Goal: Task Accomplishment & Management: Manage account settings

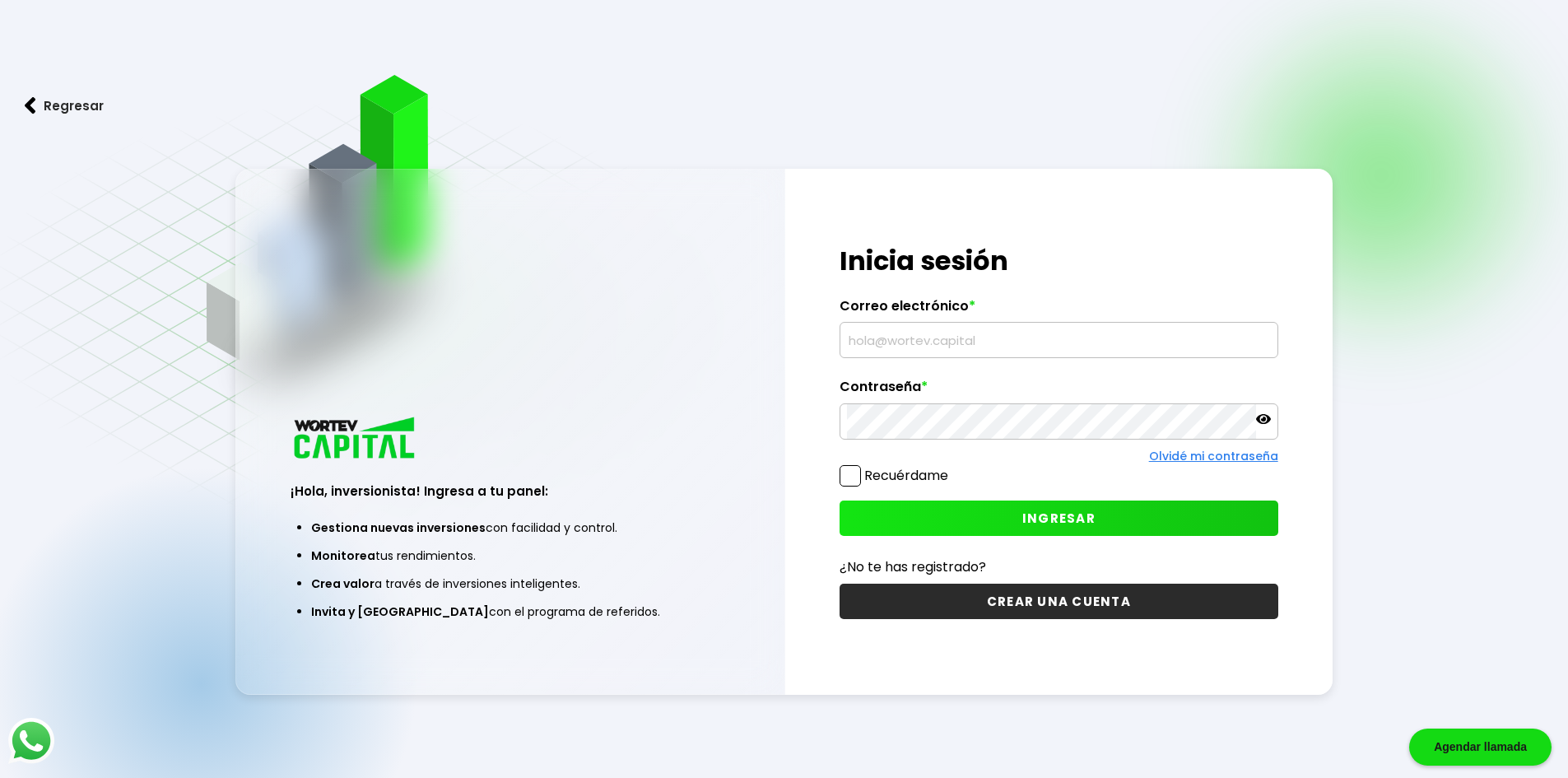
type input "[EMAIL_ADDRESS][DOMAIN_NAME]"
click at [890, 517] on button "INGRESAR" at bounding box center [1059, 518] width 439 height 35
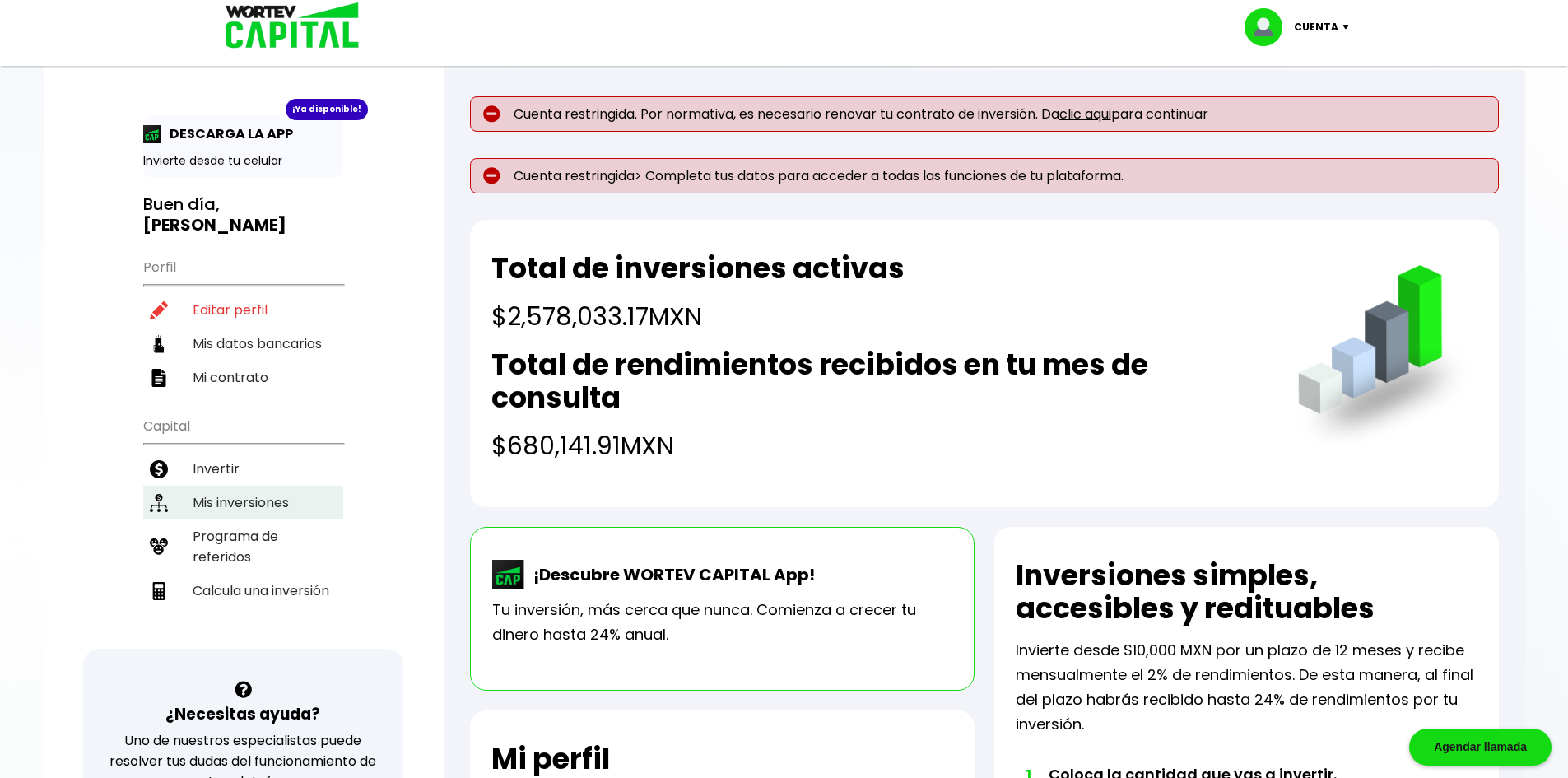
click at [259, 486] on li "Mis inversiones" at bounding box center [243, 502] width 200 height 34
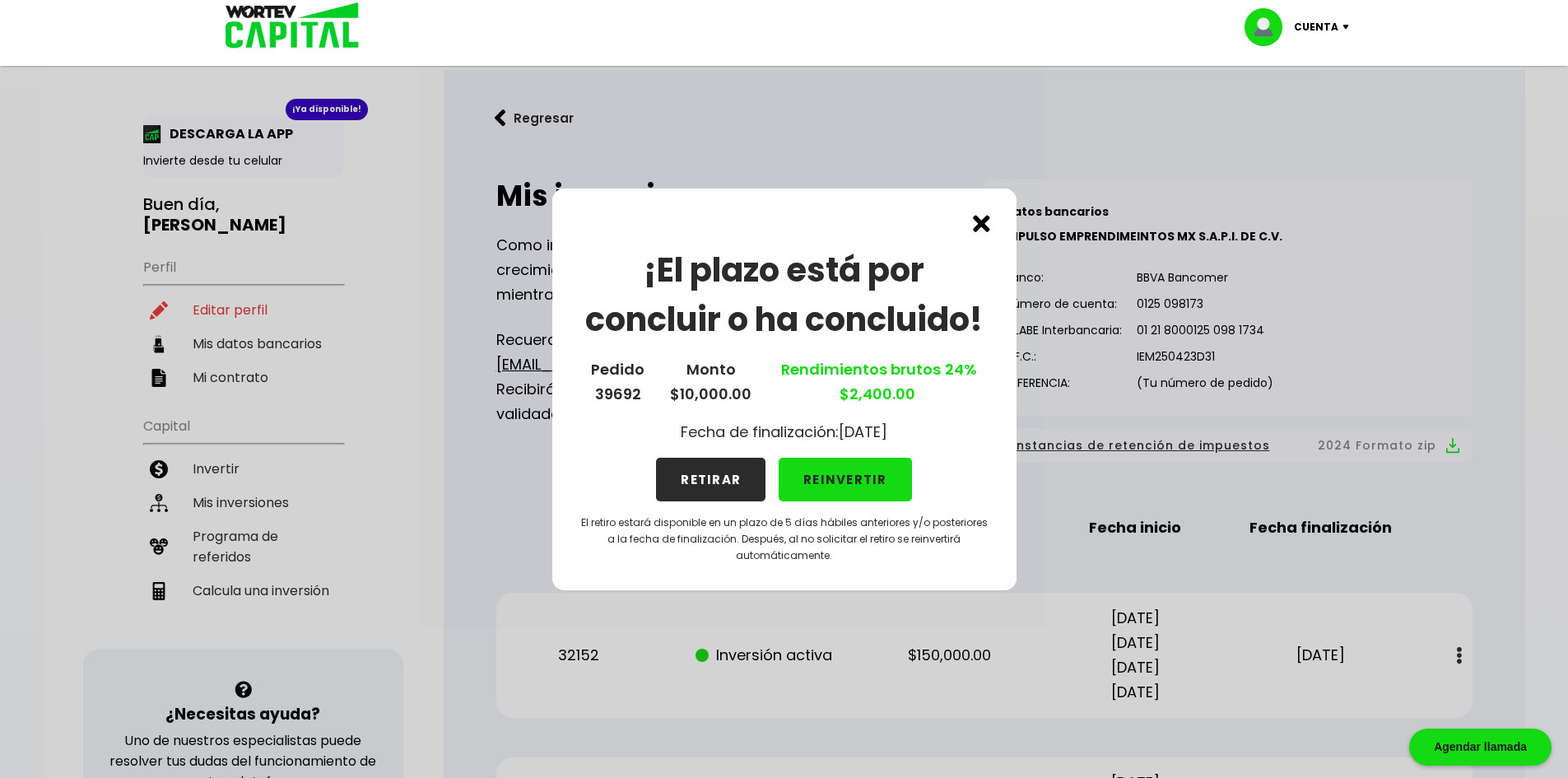
click at [698, 478] on button "RETIRAR" at bounding box center [710, 480] width 109 height 44
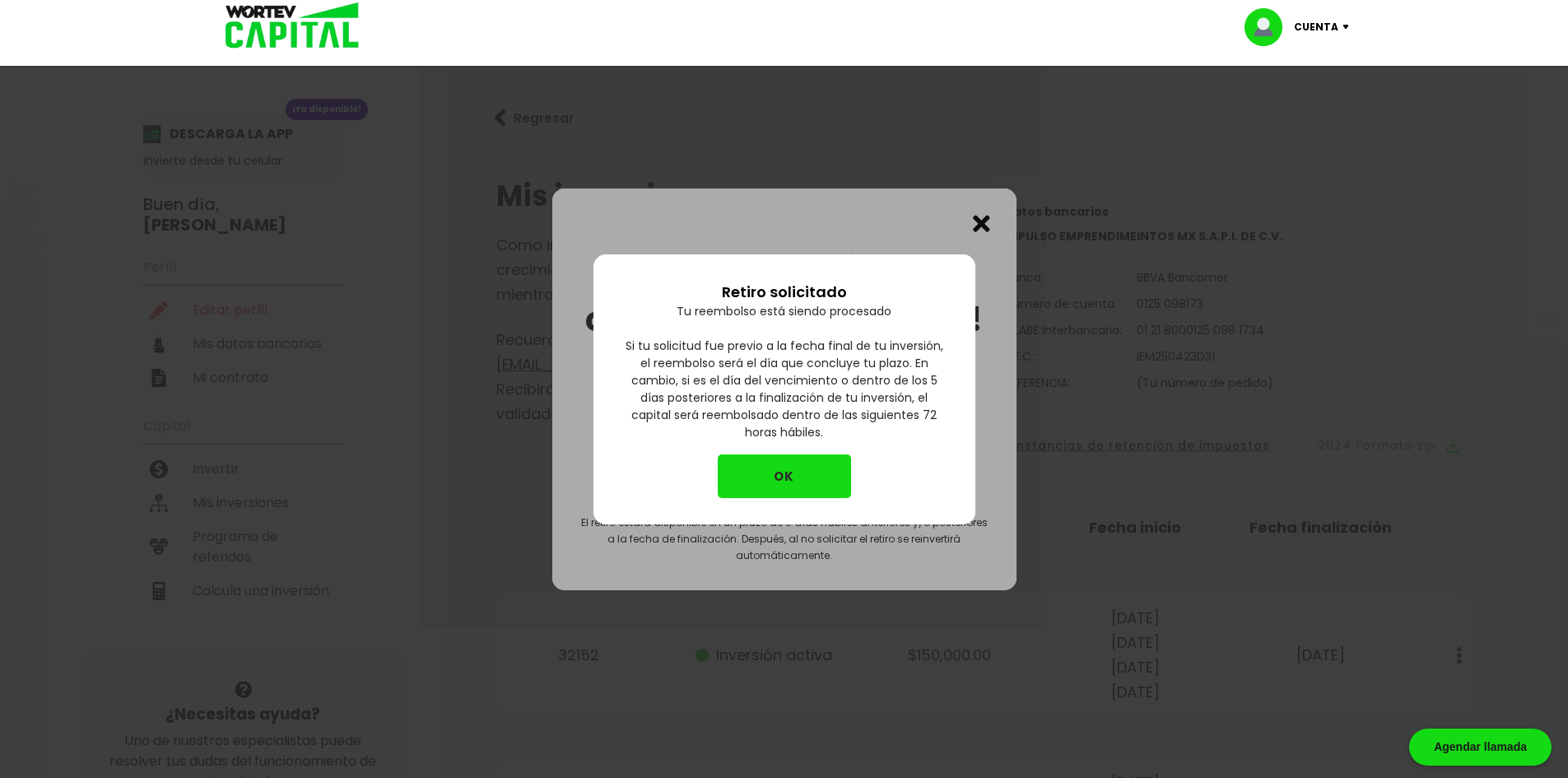
click at [754, 478] on button "OK" at bounding box center [784, 476] width 133 height 44
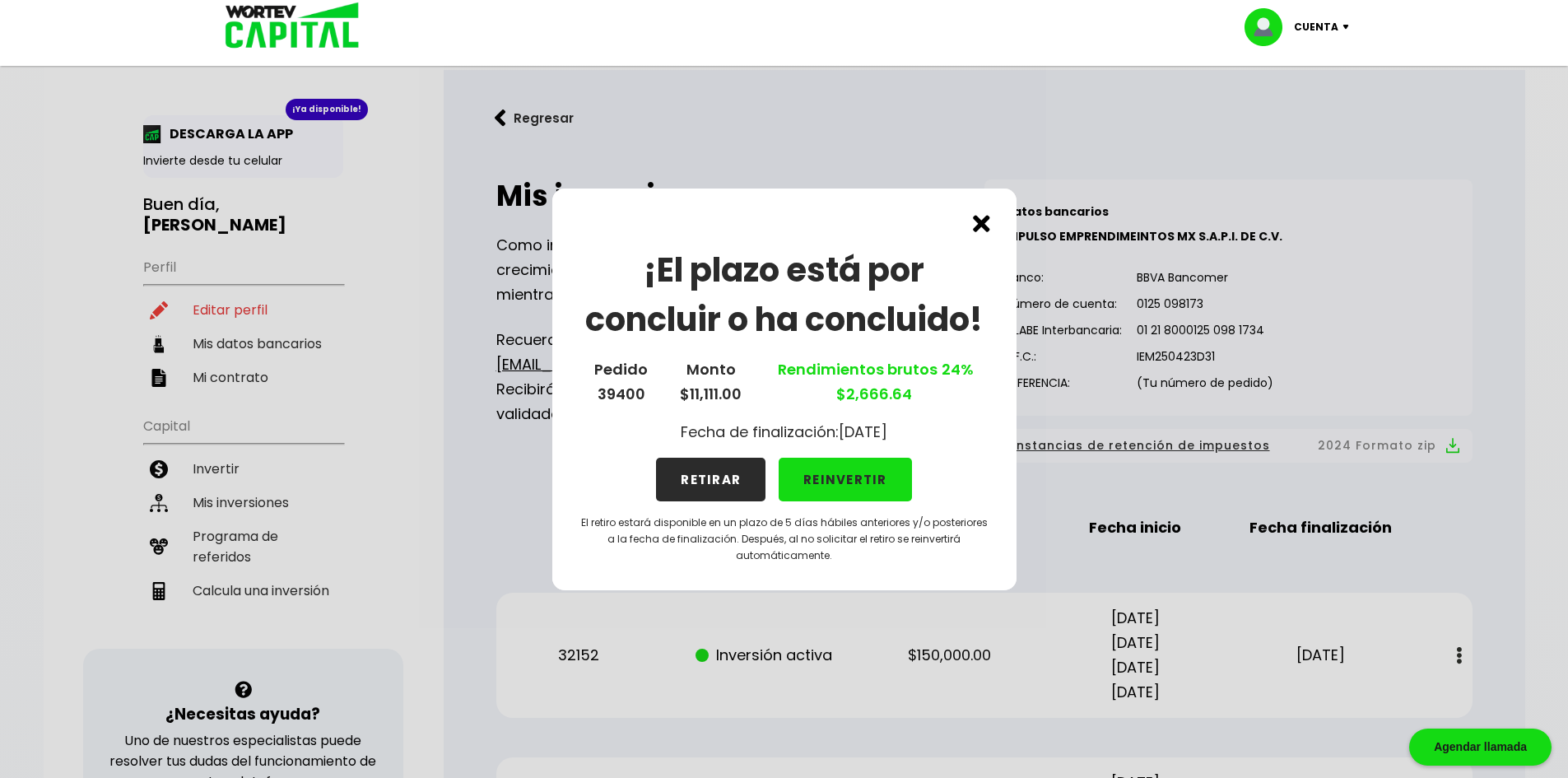
click at [741, 478] on button "RETIRAR" at bounding box center [710, 480] width 109 height 44
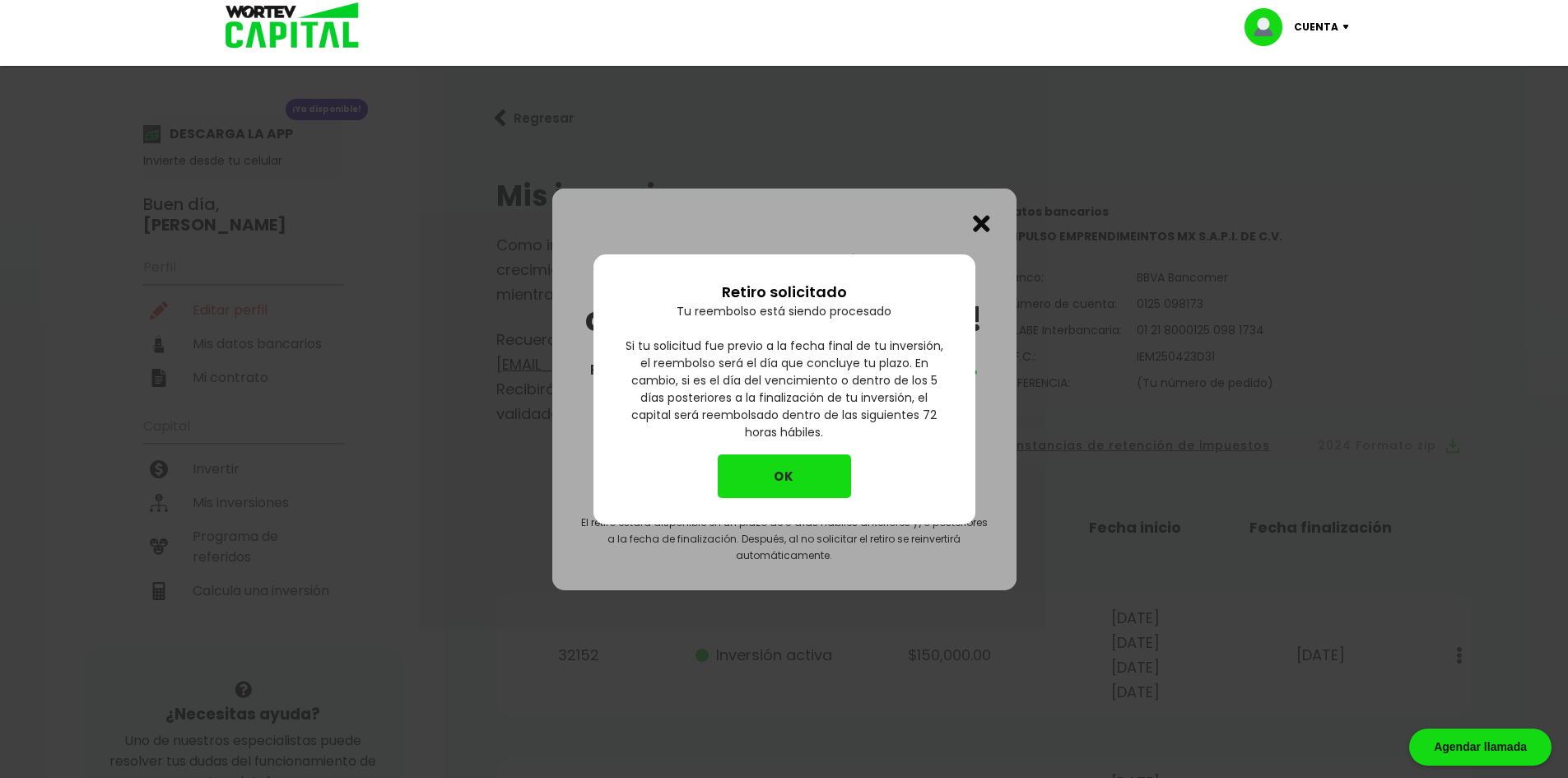
click at [759, 478] on button "OK" at bounding box center [784, 476] width 133 height 44
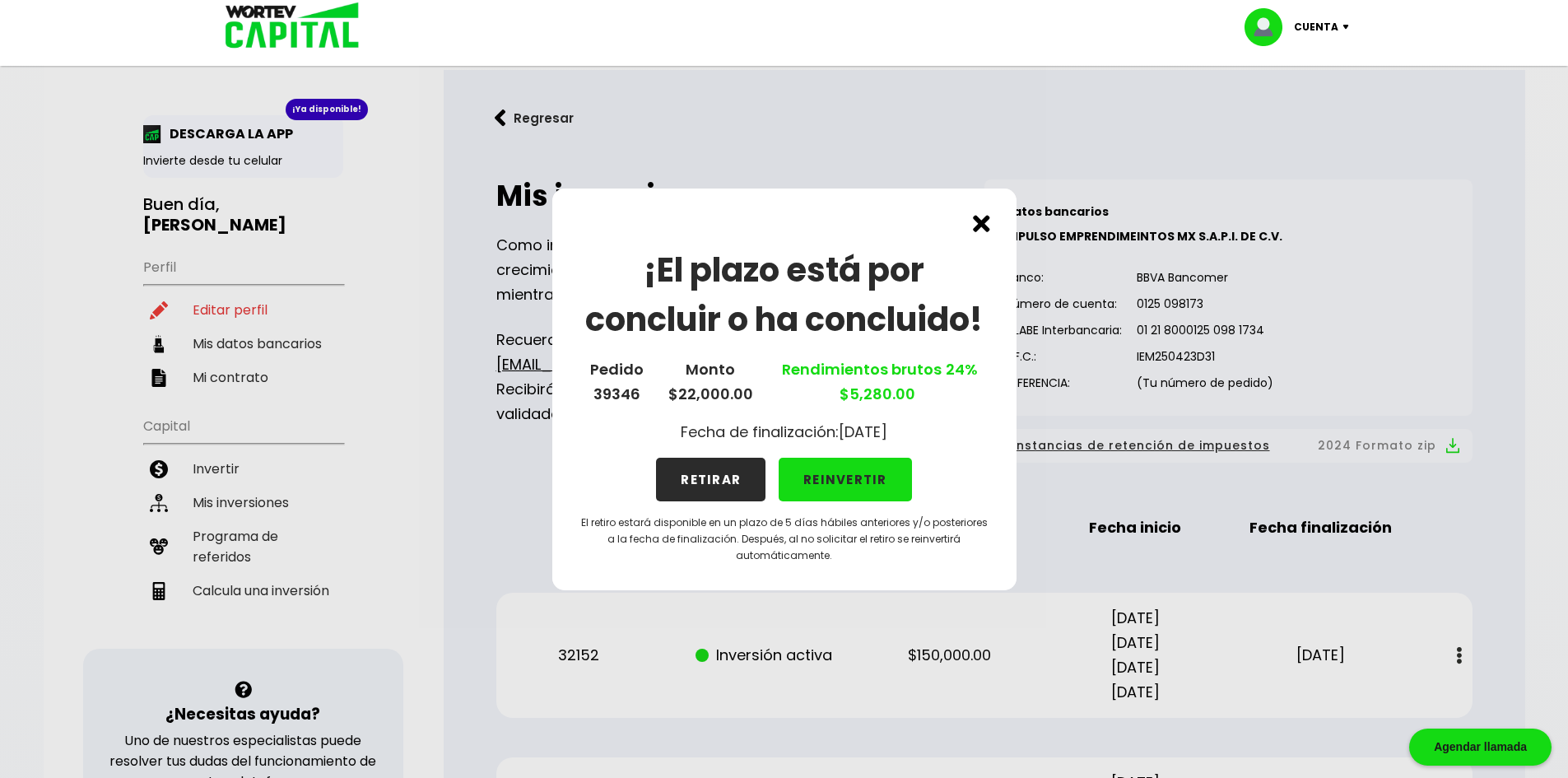
click at [819, 479] on button "REINVERTIR" at bounding box center [845, 480] width 133 height 44
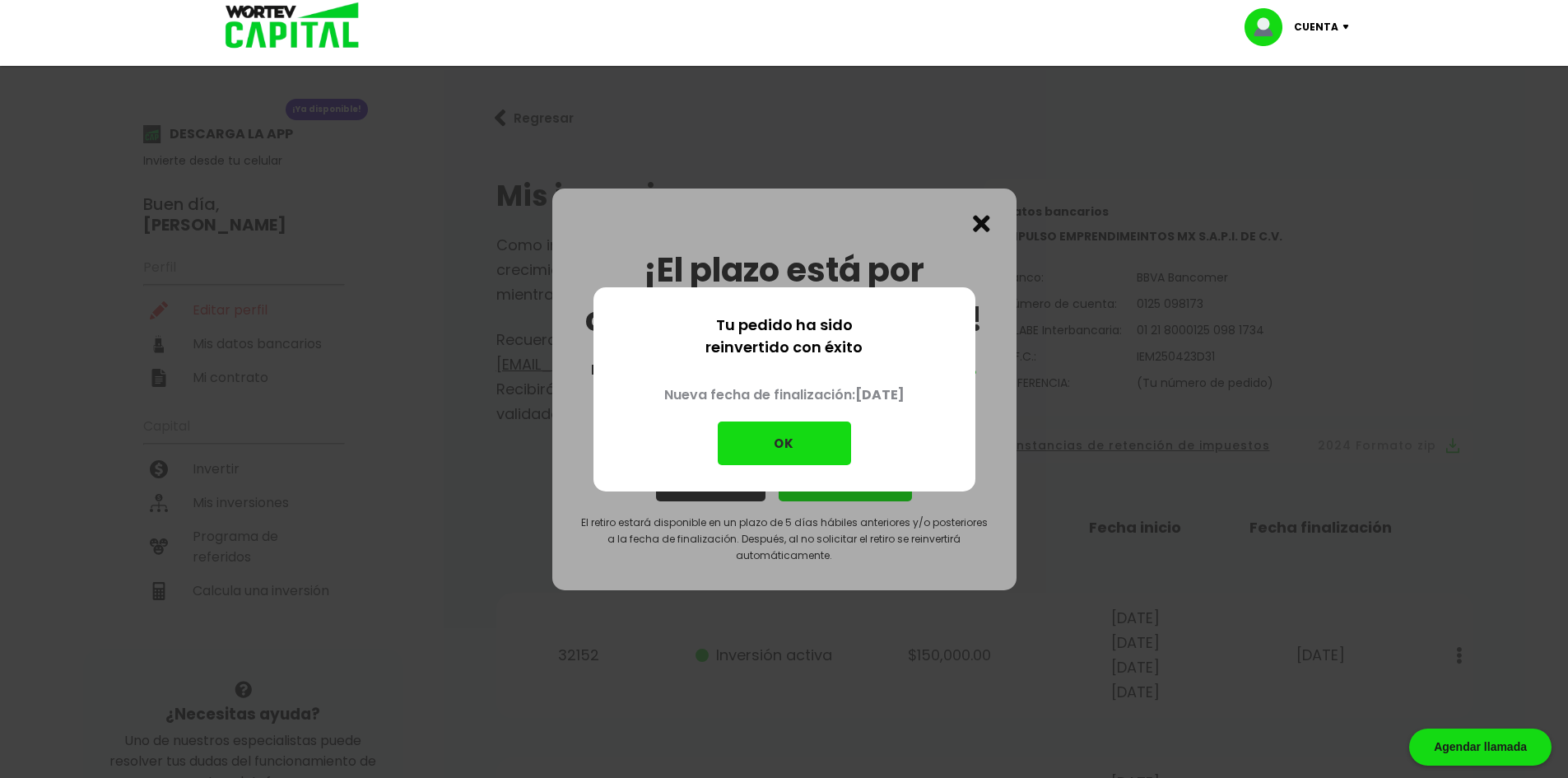
click at [803, 435] on button "OK" at bounding box center [784, 443] width 133 height 44
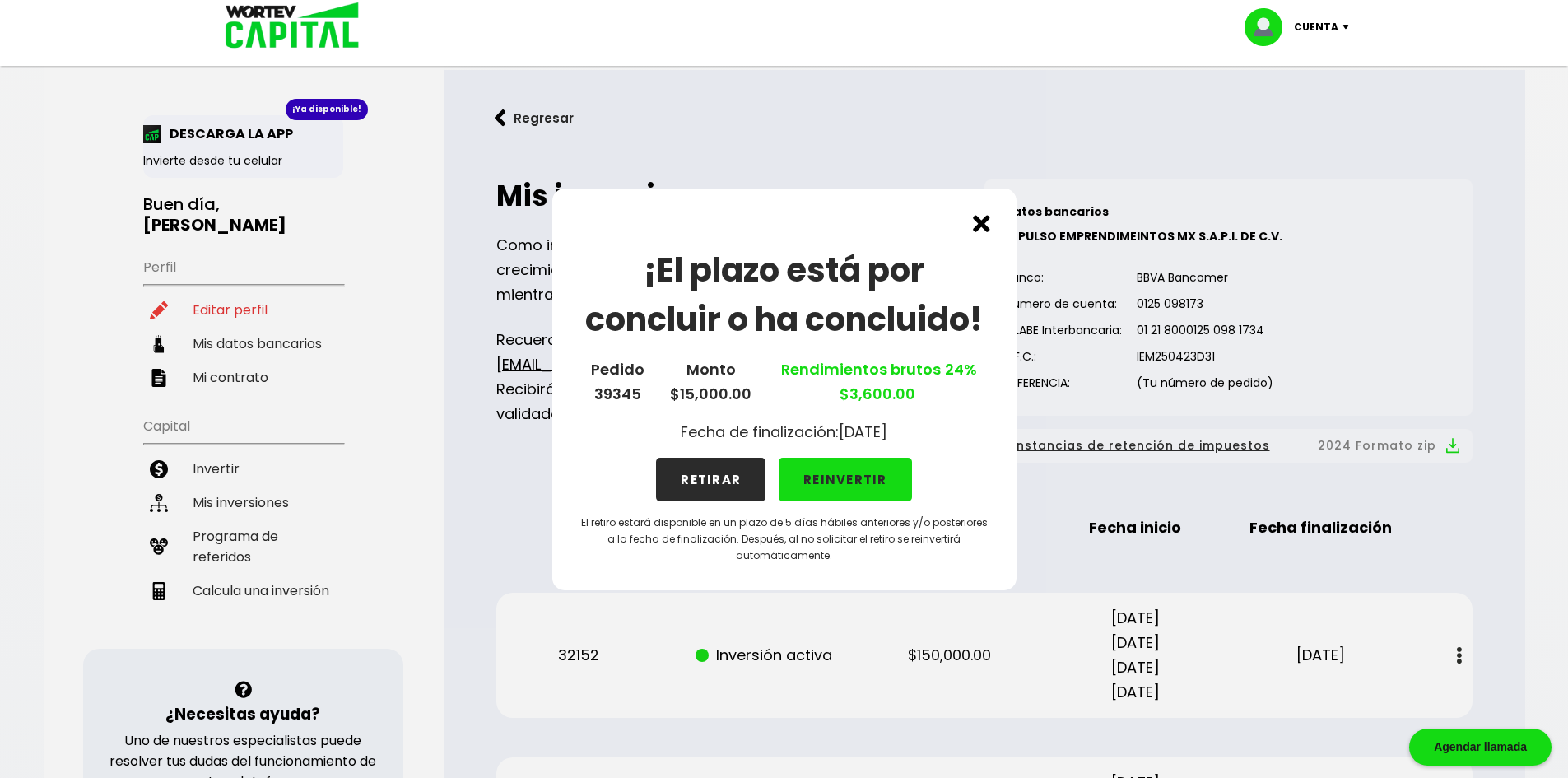
click at [840, 479] on button "REINVERTIR" at bounding box center [845, 480] width 133 height 44
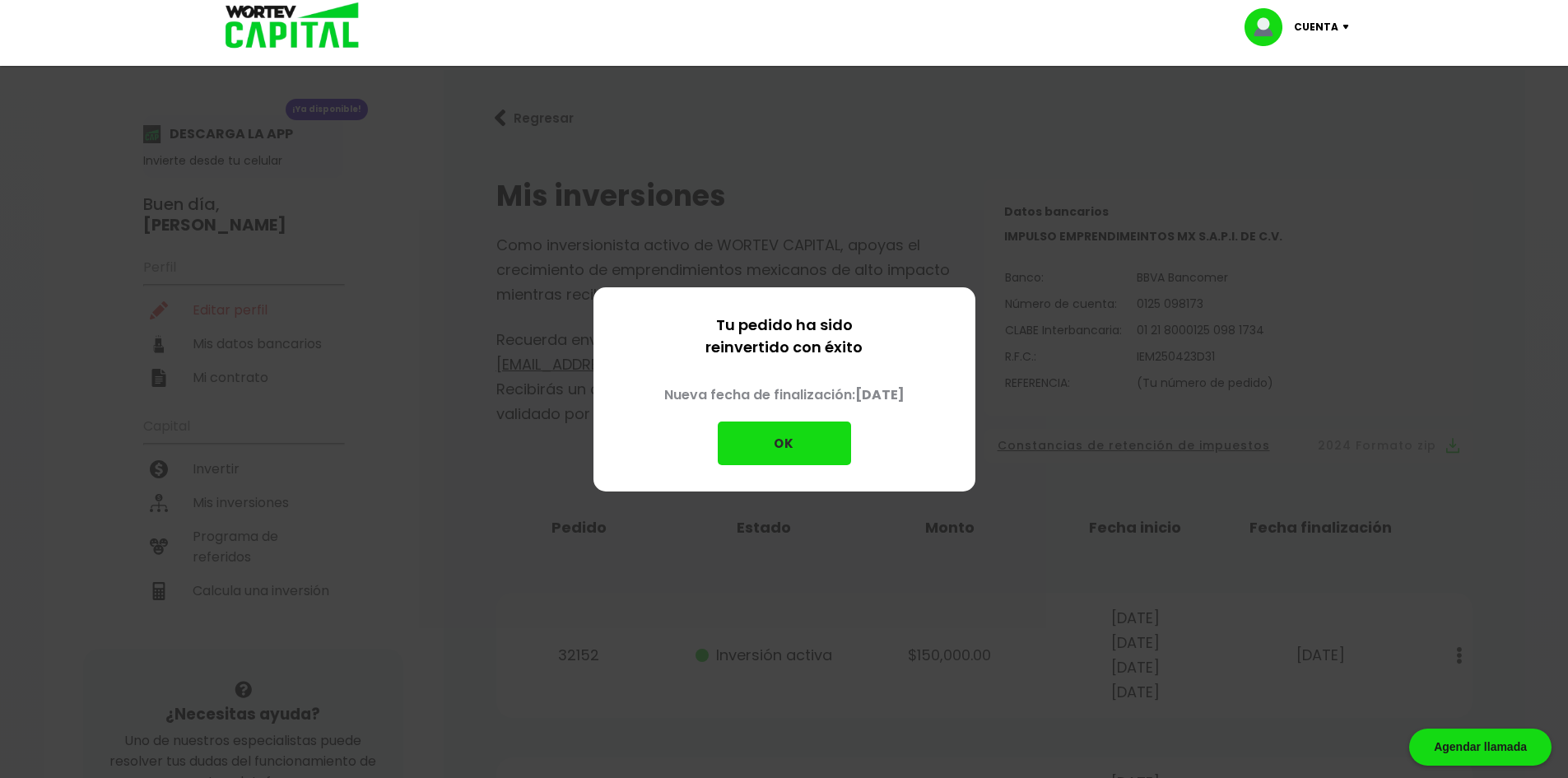
click at [807, 450] on button "OK" at bounding box center [784, 443] width 133 height 44
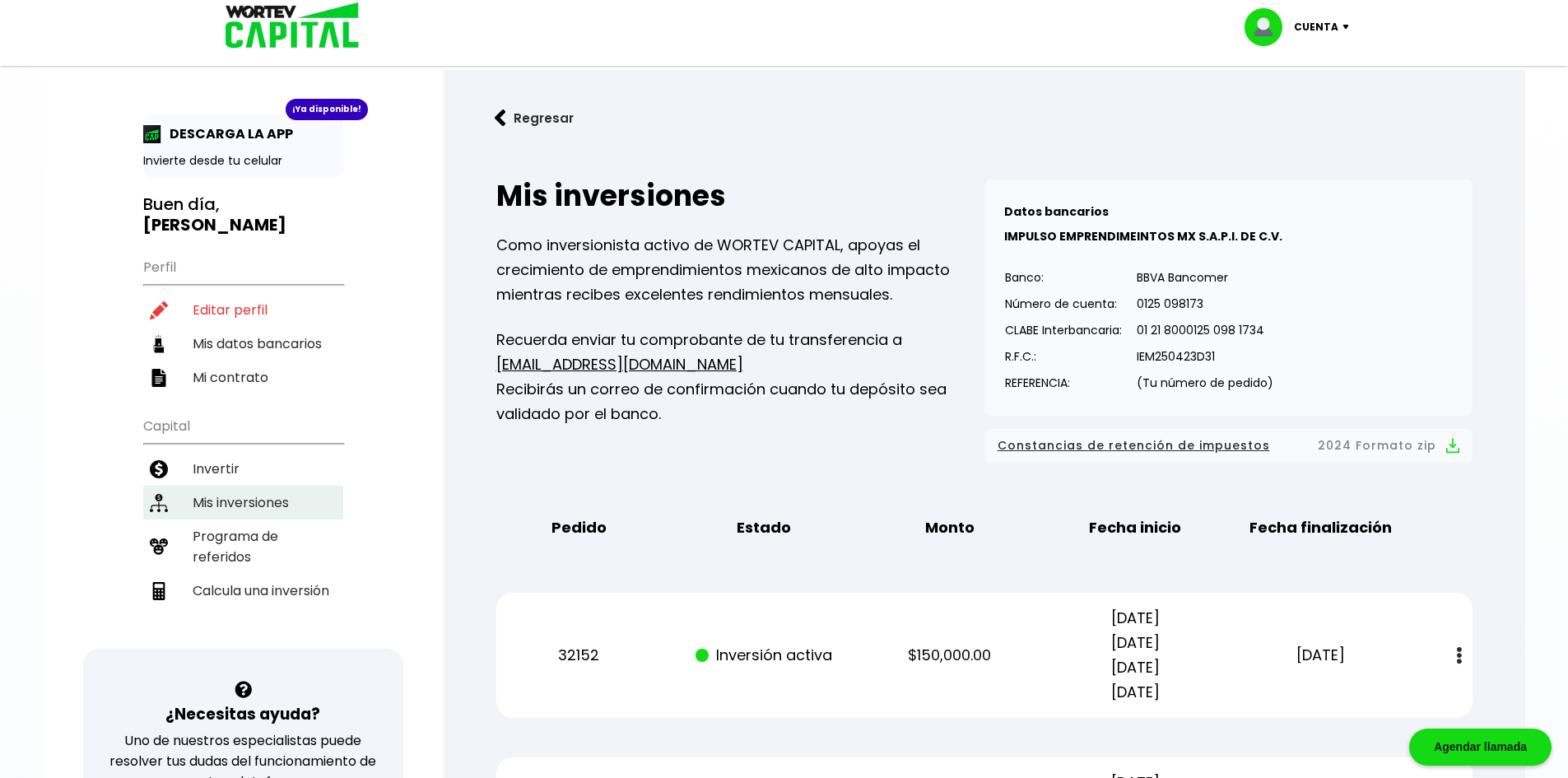
click at [254, 486] on li "Mis inversiones" at bounding box center [243, 502] width 200 height 34
